Goal: Use online tool/utility

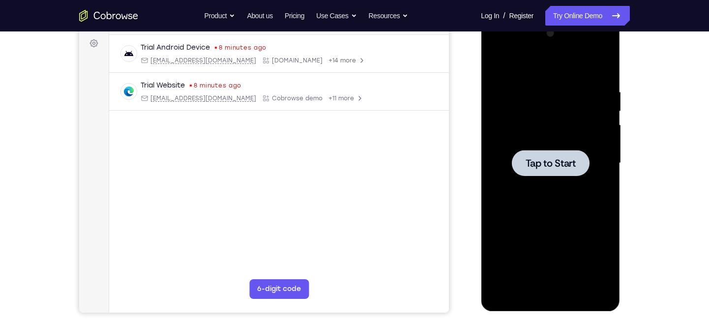
scroll to position [145, 0]
click at [515, 165] on div at bounding box center [551, 163] width 78 height 26
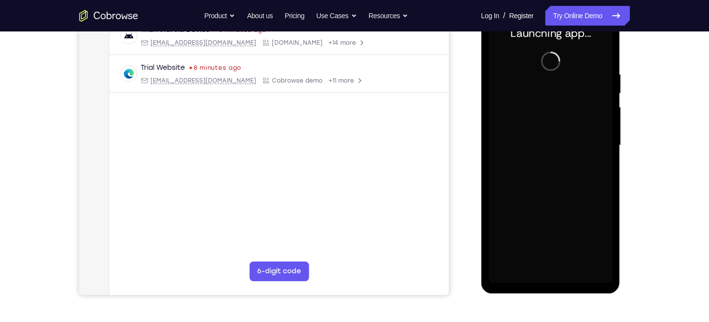
scroll to position [163, 0]
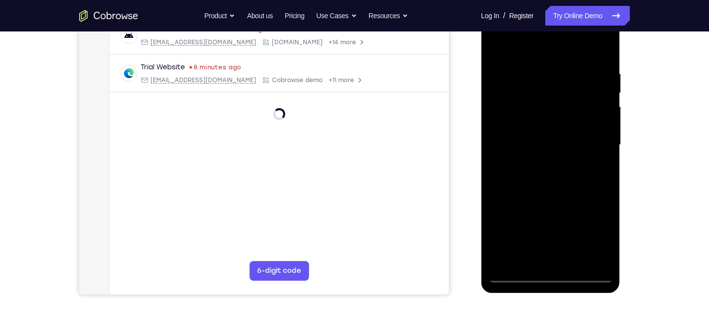
click at [551, 276] on div at bounding box center [551, 145] width 124 height 276
click at [592, 233] on div at bounding box center [551, 145] width 124 height 276
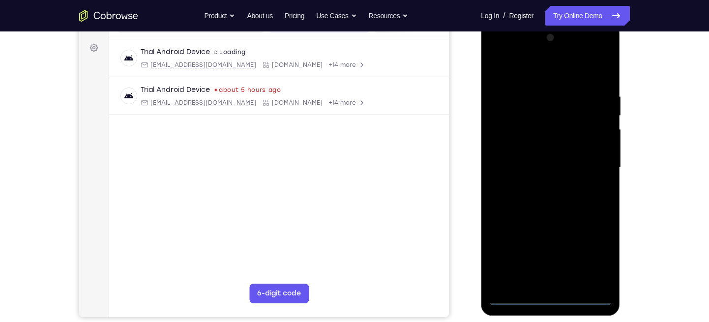
scroll to position [135, 0]
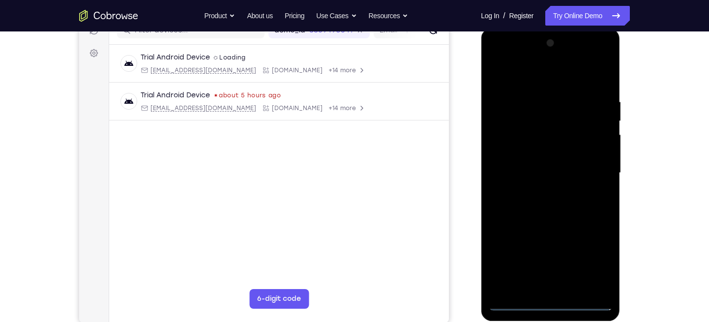
click at [497, 56] on div at bounding box center [551, 173] width 124 height 276
click at [586, 171] on div at bounding box center [551, 173] width 124 height 276
click at [537, 193] on div at bounding box center [551, 173] width 124 height 276
click at [519, 170] on div at bounding box center [551, 173] width 124 height 276
click at [516, 153] on div at bounding box center [551, 173] width 124 height 276
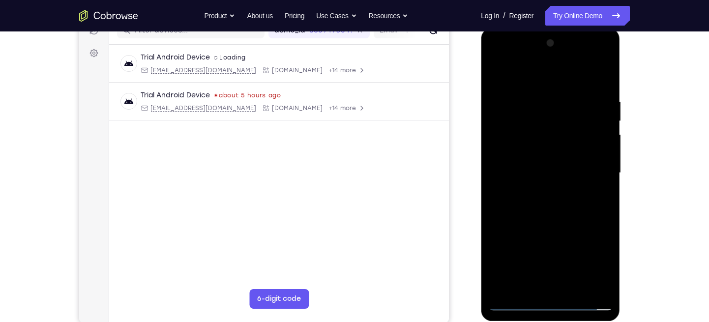
click at [508, 173] on div at bounding box center [551, 173] width 124 height 276
click at [525, 194] on div at bounding box center [551, 173] width 124 height 276
click at [536, 202] on div at bounding box center [551, 173] width 124 height 276
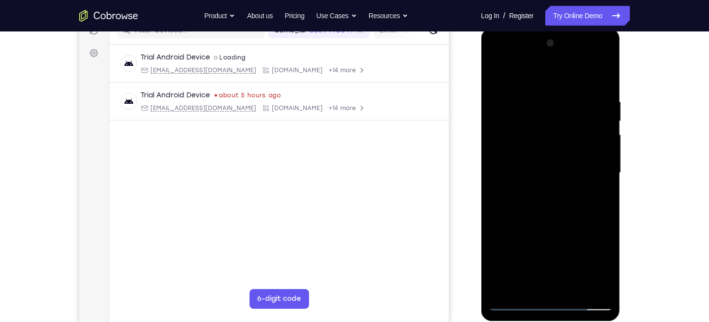
click at [513, 213] on div at bounding box center [551, 173] width 124 height 276
click at [514, 207] on div at bounding box center [551, 173] width 124 height 276
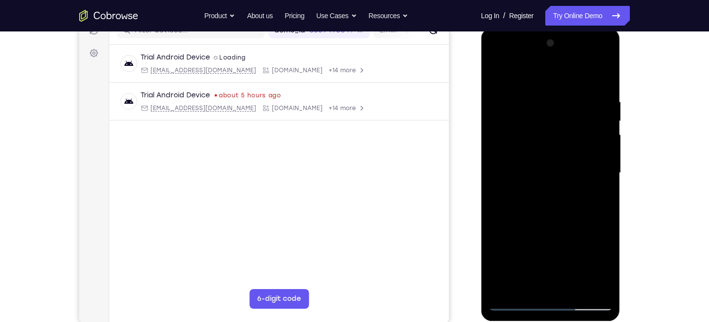
click at [514, 207] on div at bounding box center [551, 173] width 124 height 276
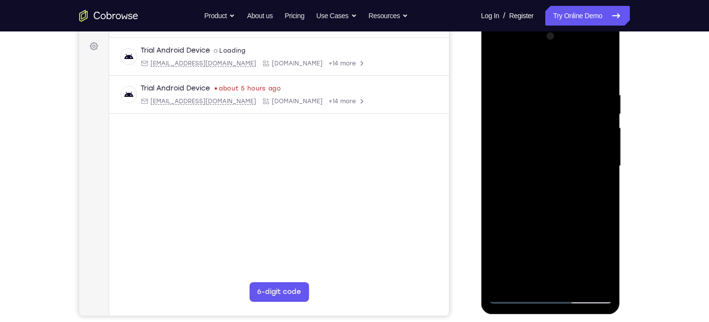
scroll to position [143, 0]
click at [603, 75] on div at bounding box center [551, 166] width 124 height 276
click at [574, 283] on div at bounding box center [551, 166] width 124 height 276
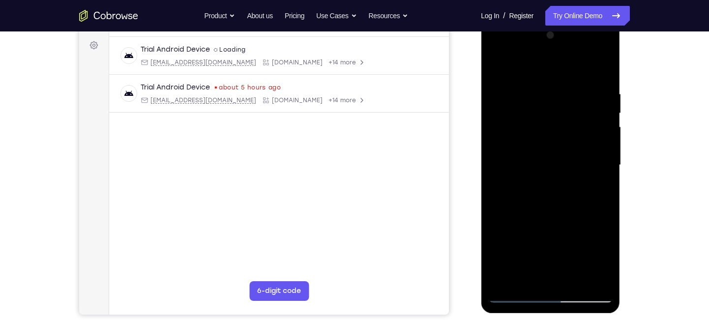
click at [574, 279] on div at bounding box center [551, 166] width 124 height 276
click at [561, 212] on div at bounding box center [551, 166] width 124 height 276
click at [552, 217] on div at bounding box center [551, 166] width 124 height 276
click at [564, 181] on div at bounding box center [551, 166] width 124 height 276
click at [565, 183] on div at bounding box center [551, 166] width 124 height 276
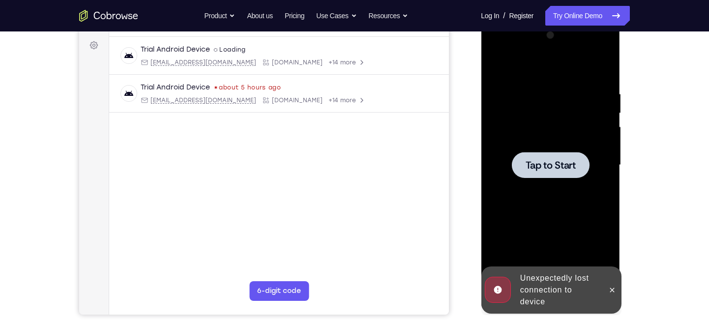
click at [563, 168] on span "Tap to Start" at bounding box center [550, 165] width 50 height 10
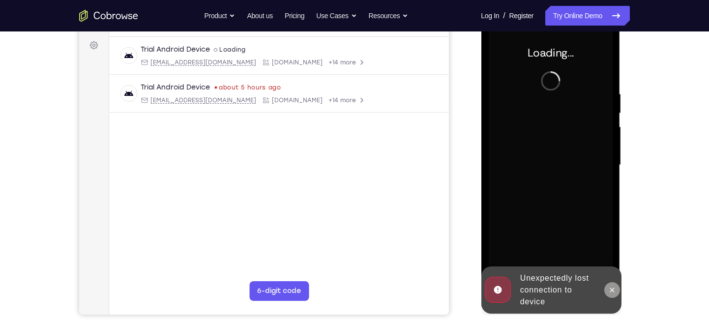
click at [611, 289] on icon at bounding box center [612, 290] width 8 height 8
